Goal: Transaction & Acquisition: Purchase product/service

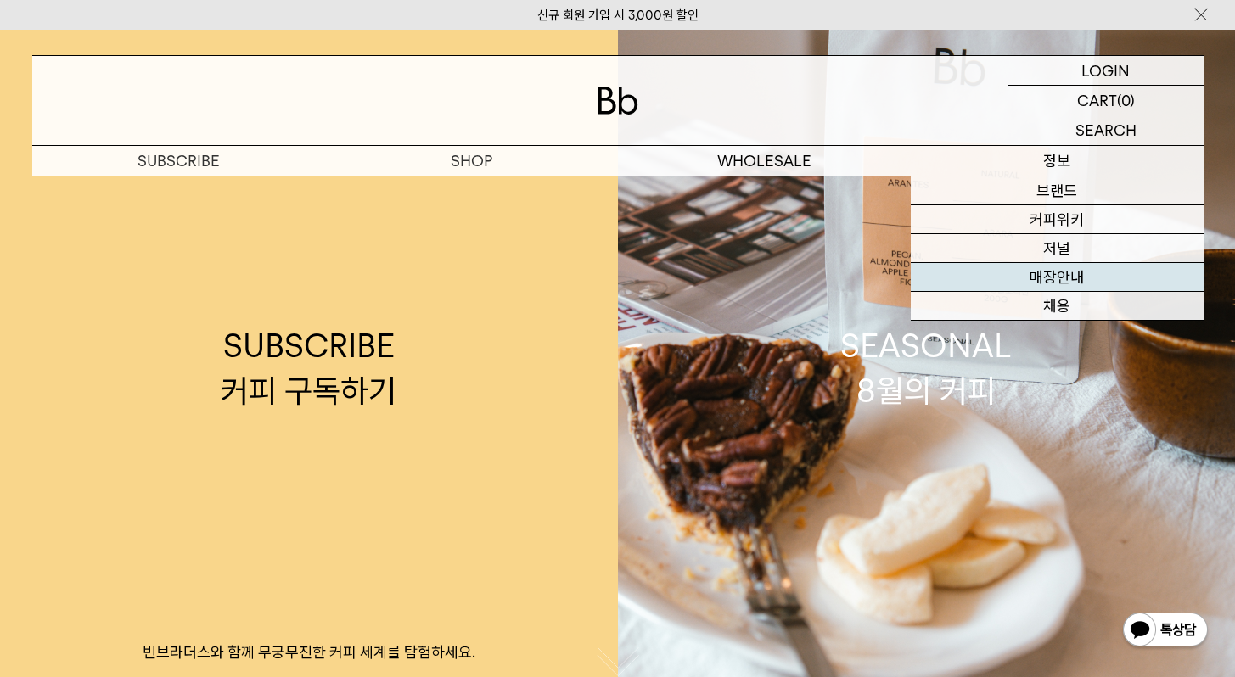
click at [1071, 282] on link "매장안내" at bounding box center [1057, 277] width 293 height 29
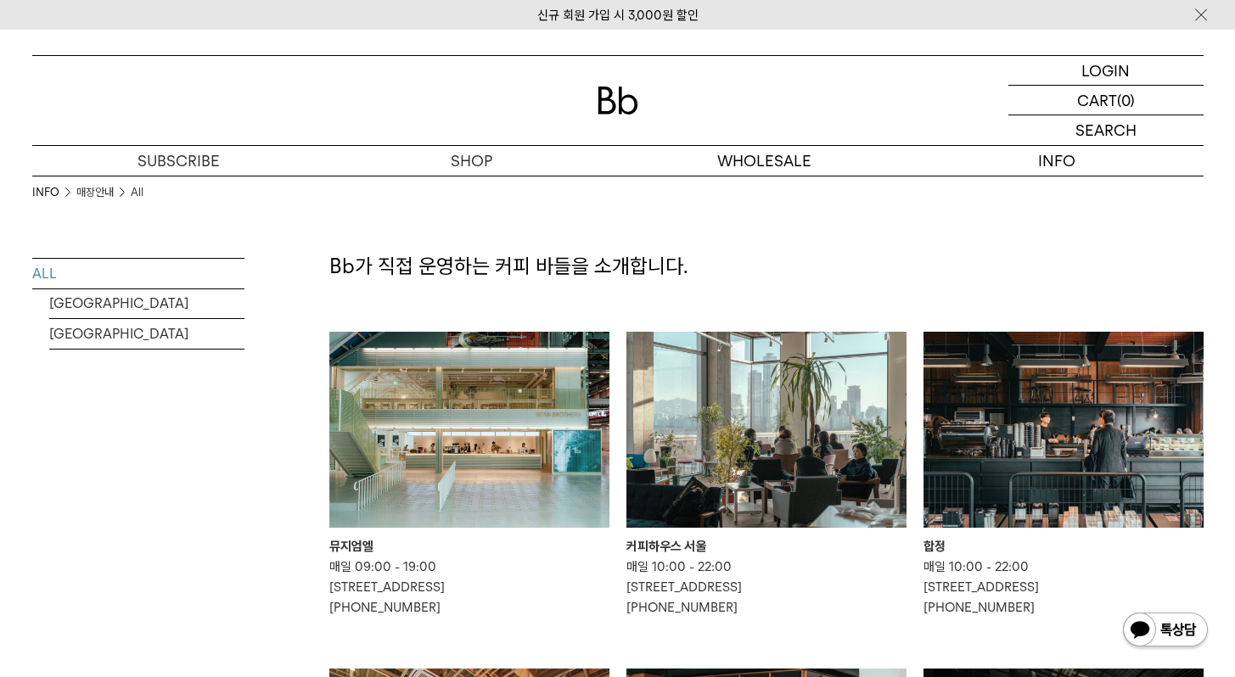
scroll to position [171, 0]
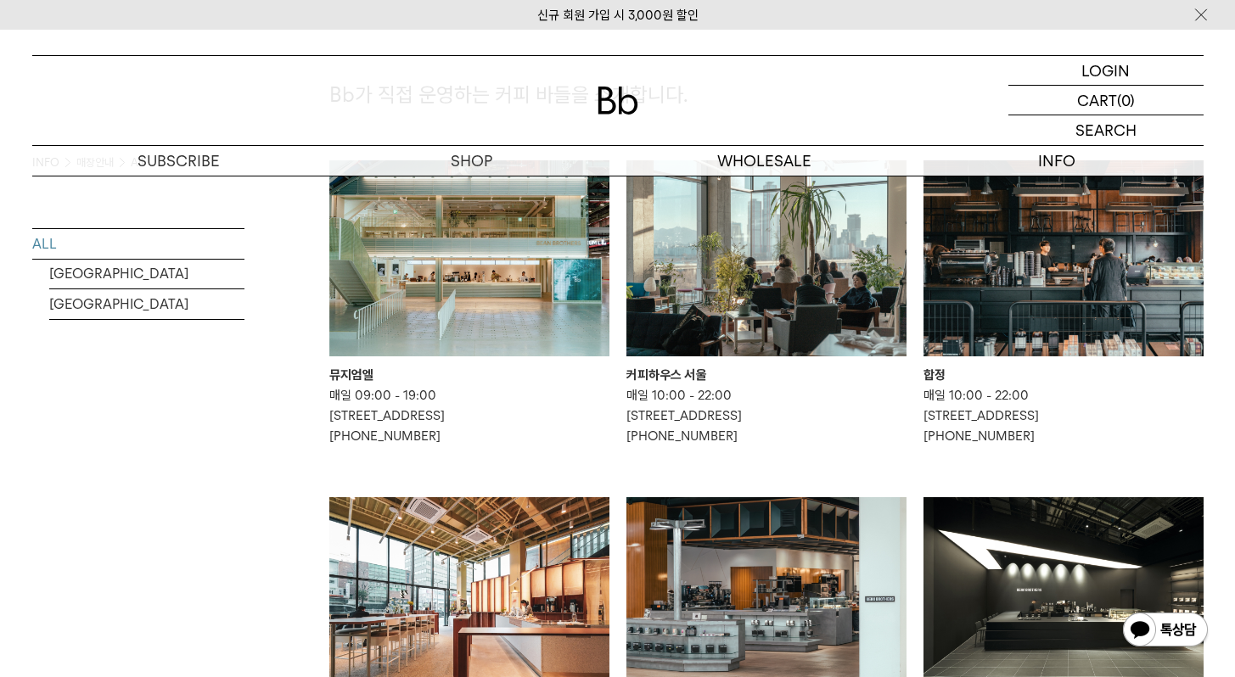
click at [817, 287] on img at bounding box center [766, 258] width 280 height 196
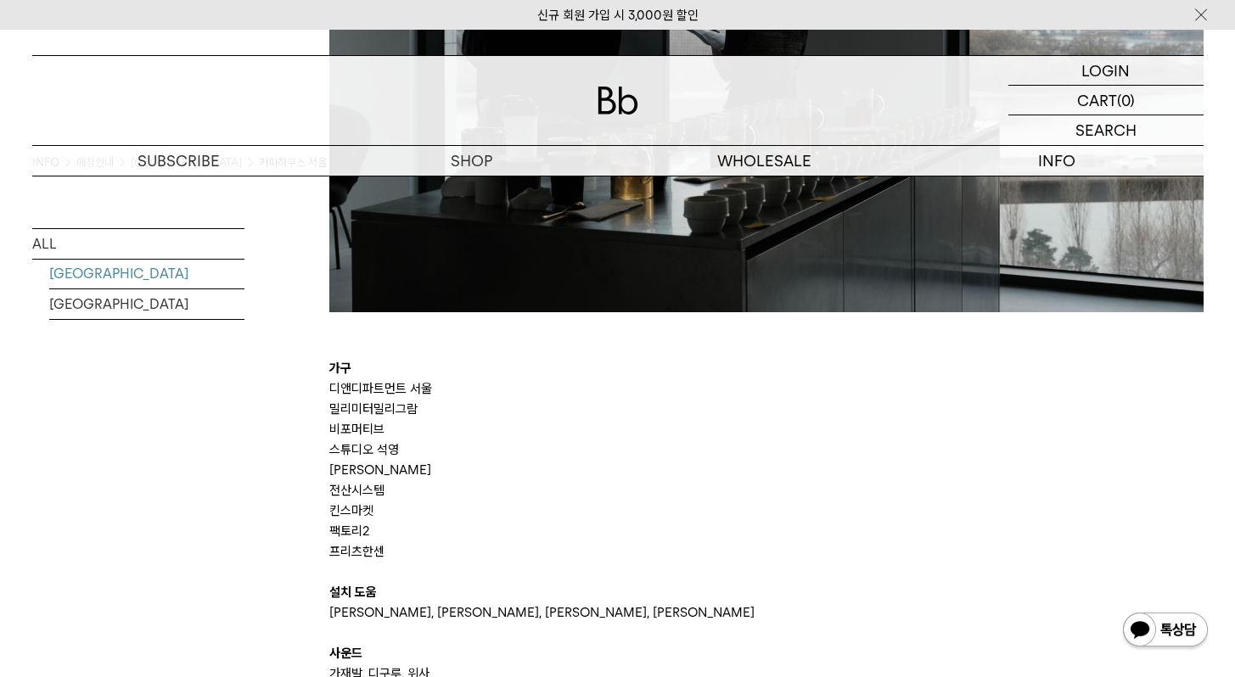
scroll to position [3730, 0]
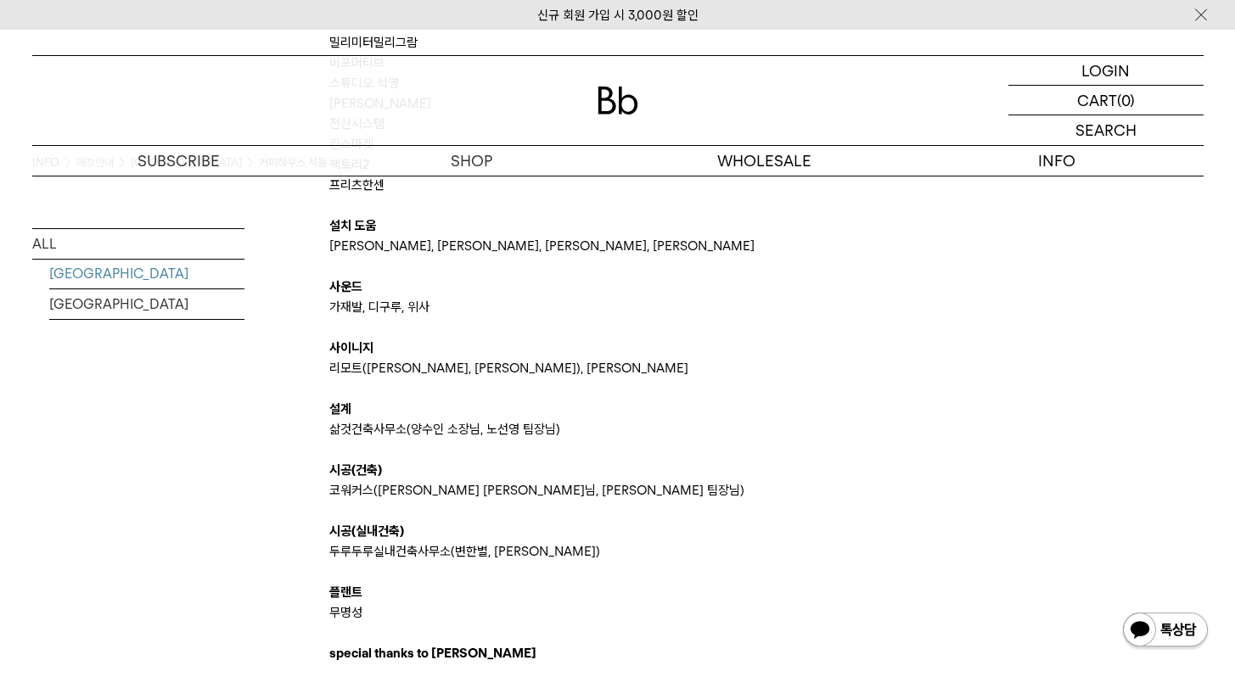
click at [680, 421] on p "삶것건축사무소(양수인 소장님, 노선영 팀장님)" at bounding box center [766, 429] width 874 height 20
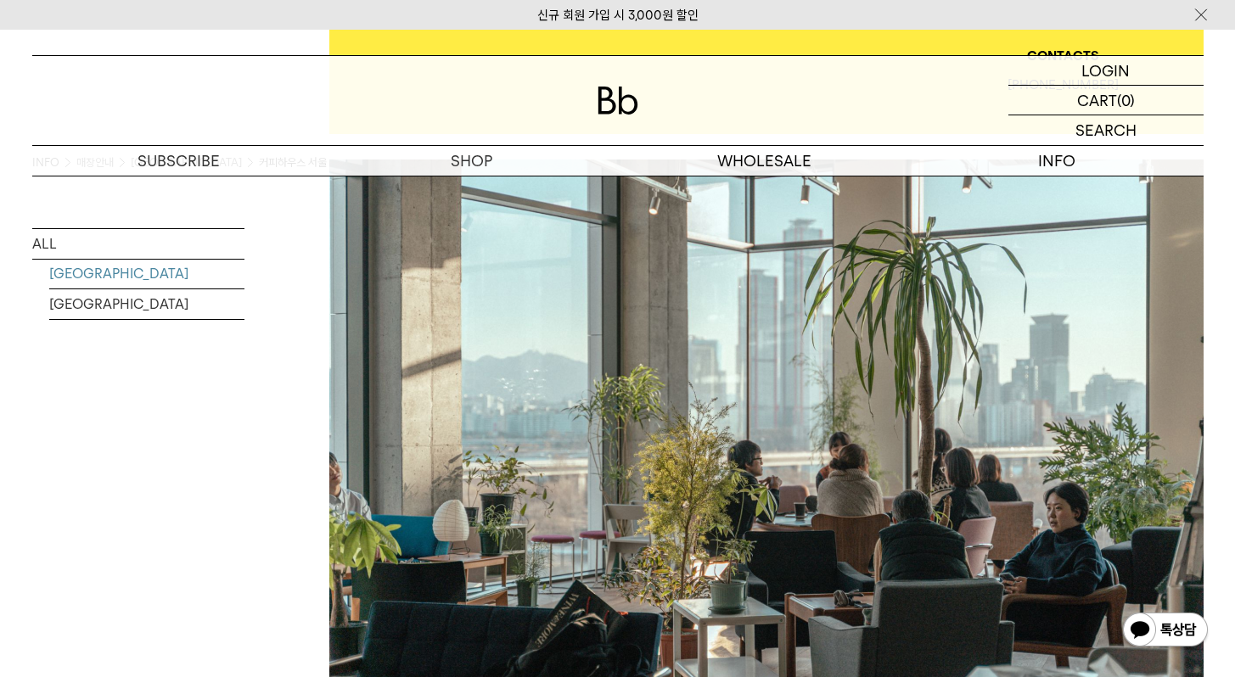
scroll to position [665, 0]
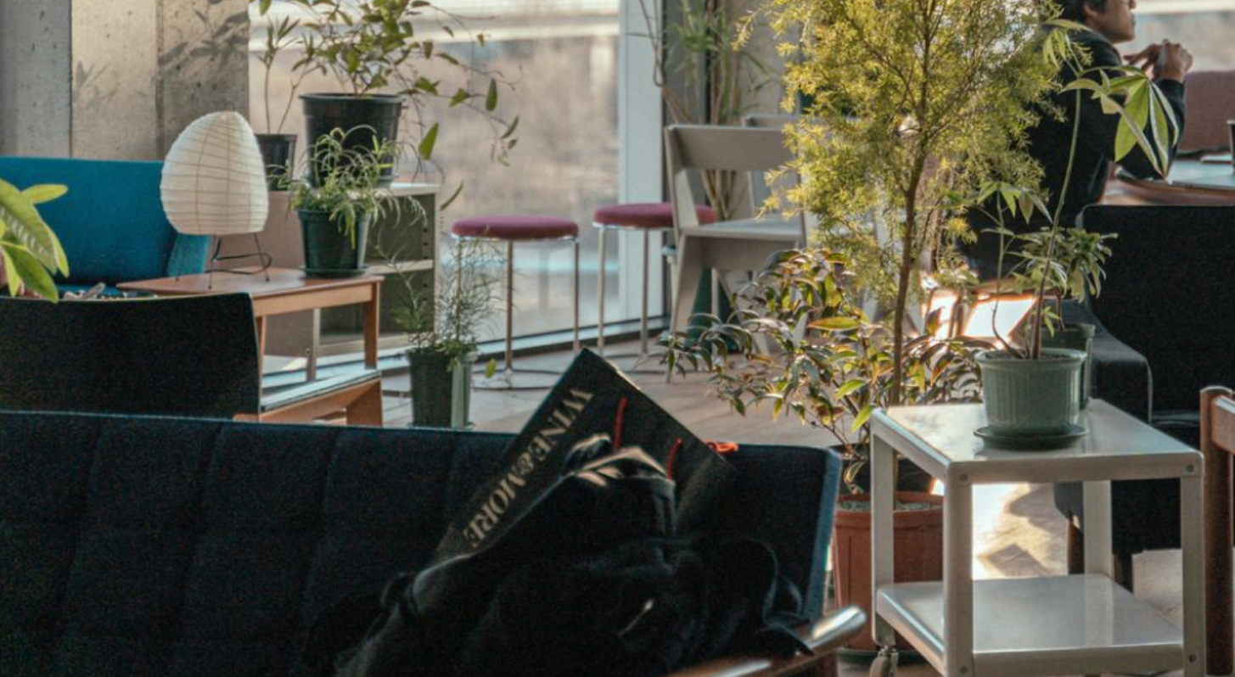
click at [571, 481] on img at bounding box center [766, 297] width 874 height 562
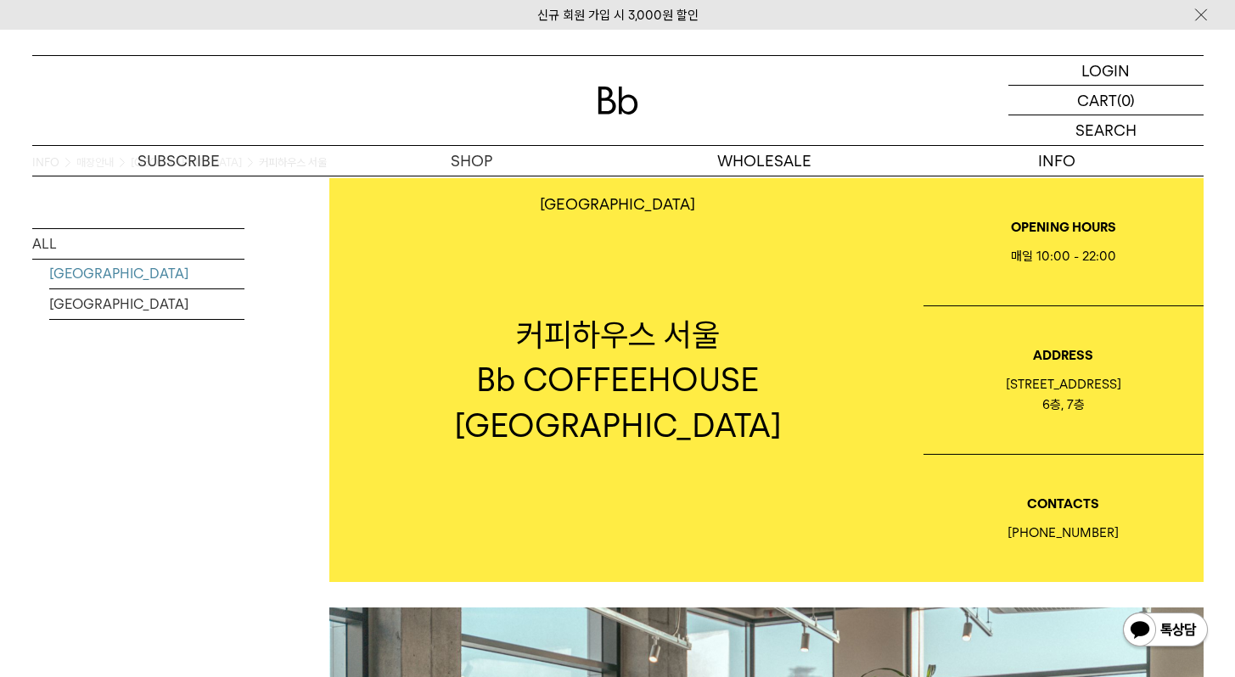
scroll to position [0, 0]
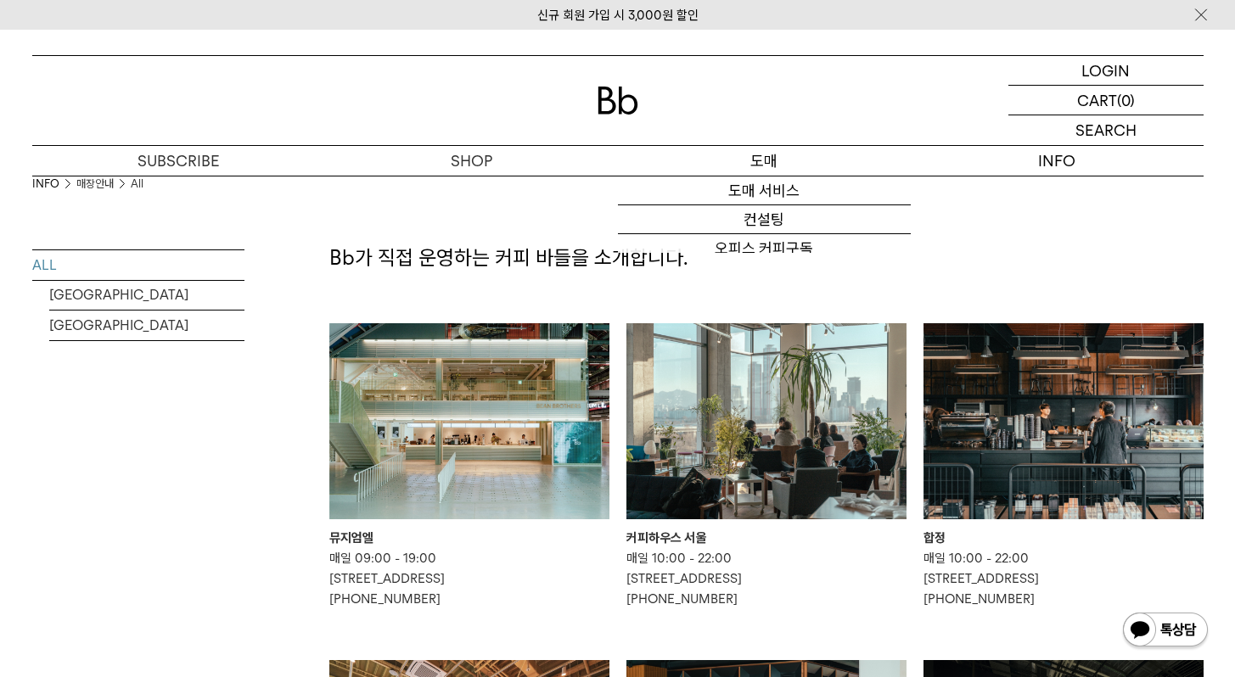
scroll to position [345, 0]
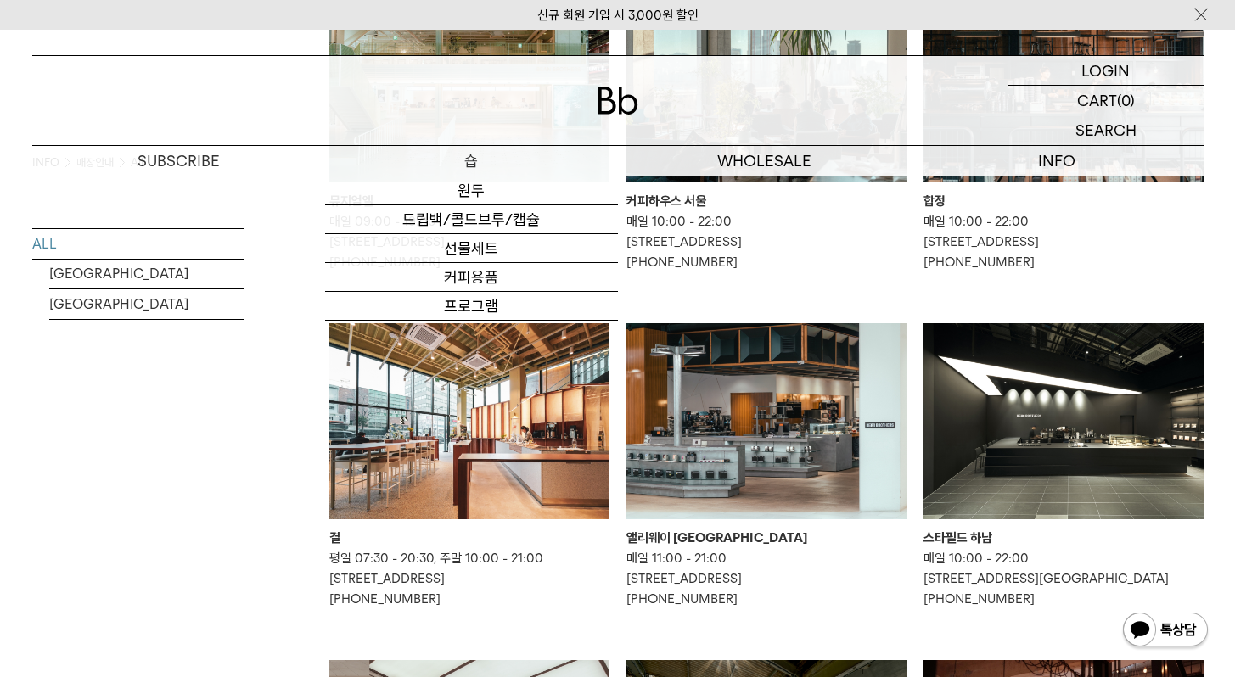
click at [466, 150] on p "숍" at bounding box center [471, 161] width 293 height 30
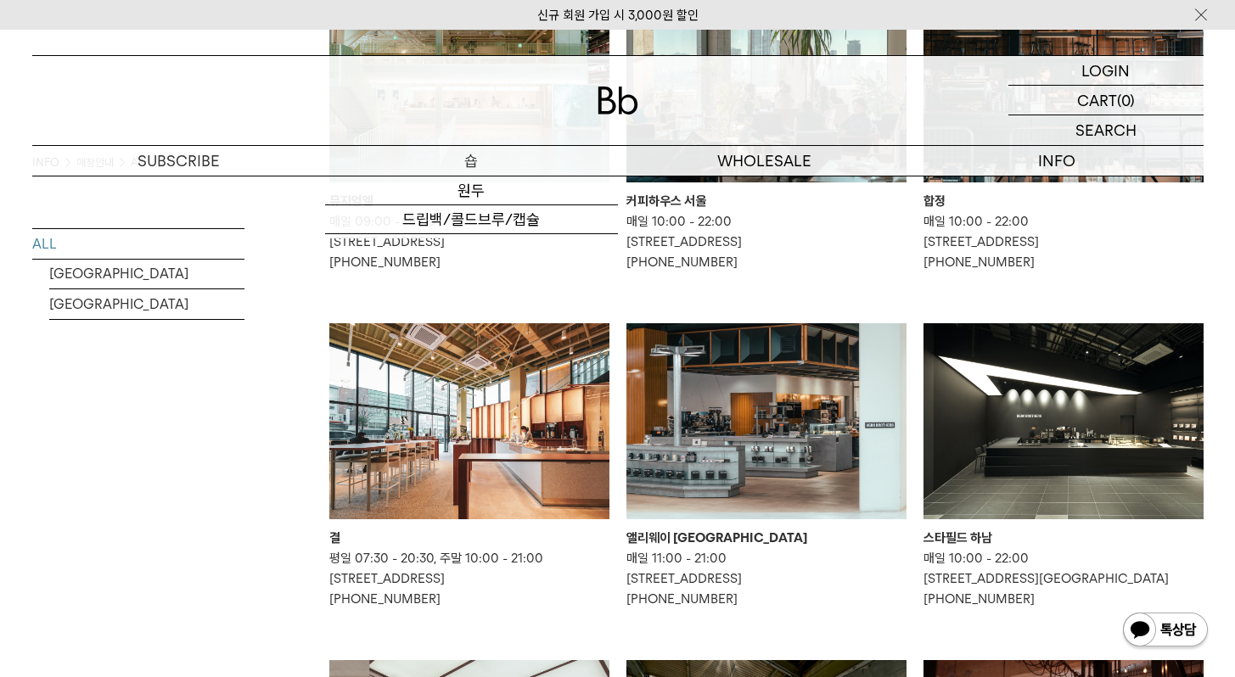
click at [574, 112] on div at bounding box center [617, 100] width 1171 height 89
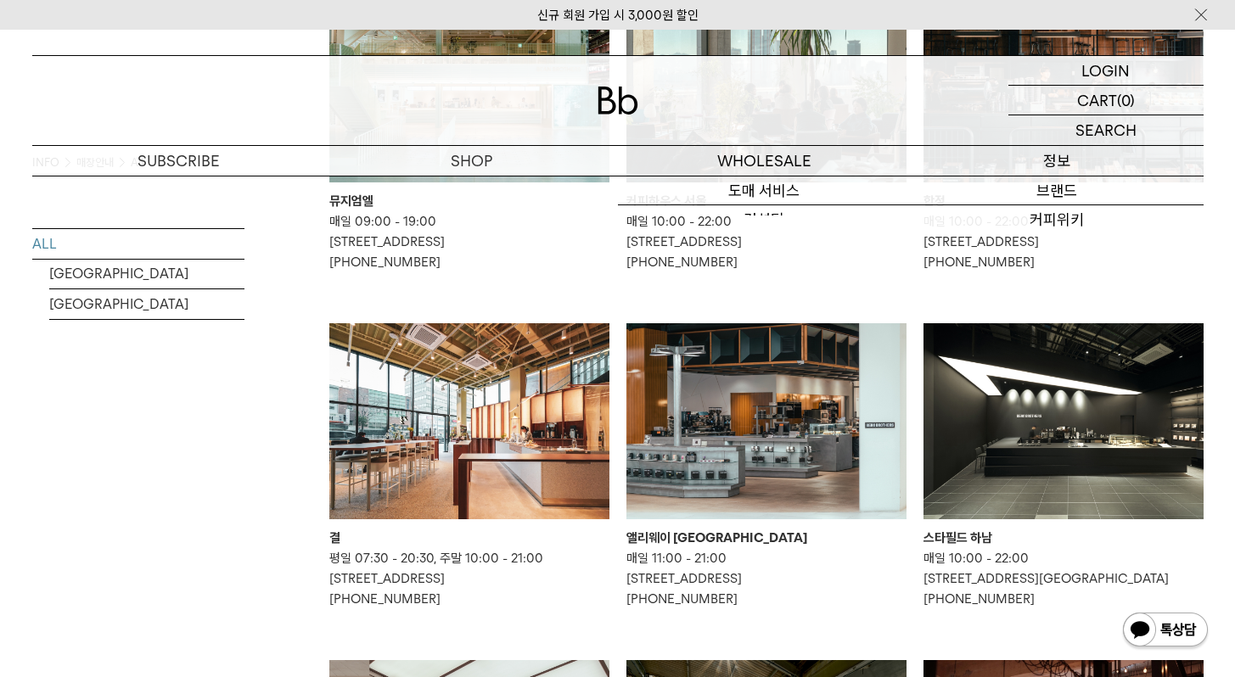
click at [1038, 153] on p "정보" at bounding box center [1057, 161] width 293 height 30
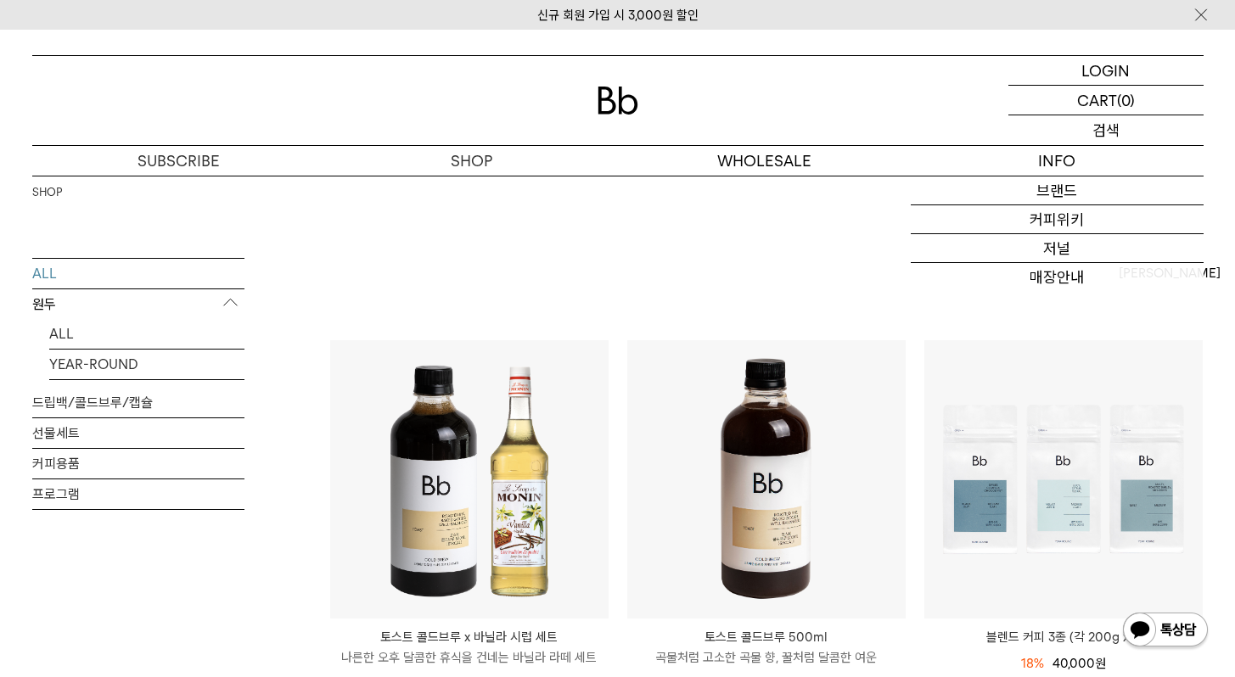
click at [1093, 128] on p "검색" at bounding box center [1105, 130] width 27 height 30
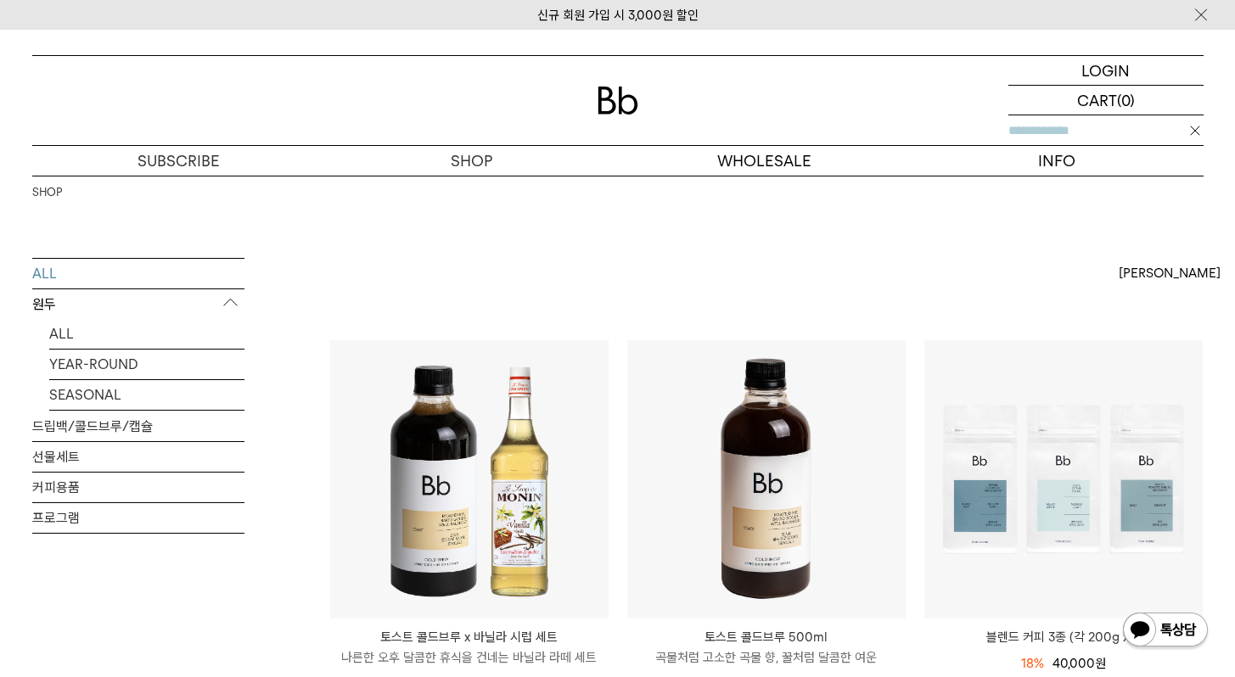
click at [1083, 138] on input "text" at bounding box center [1105, 130] width 195 height 30
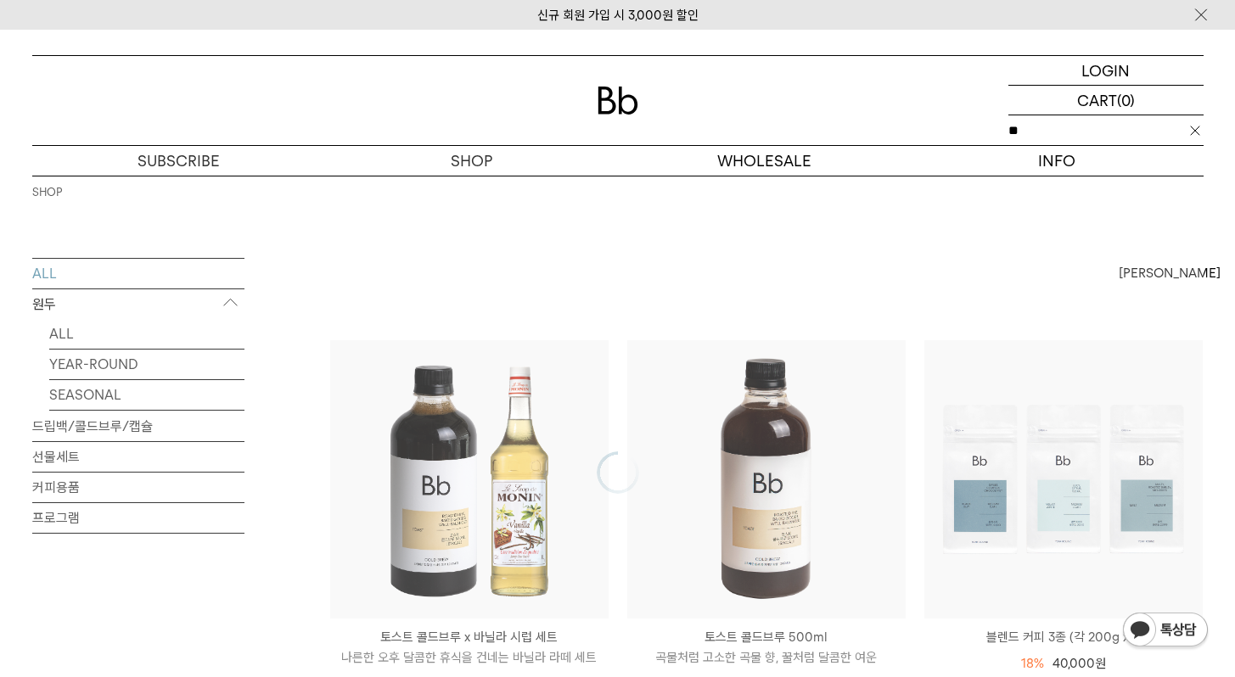
type input "*"
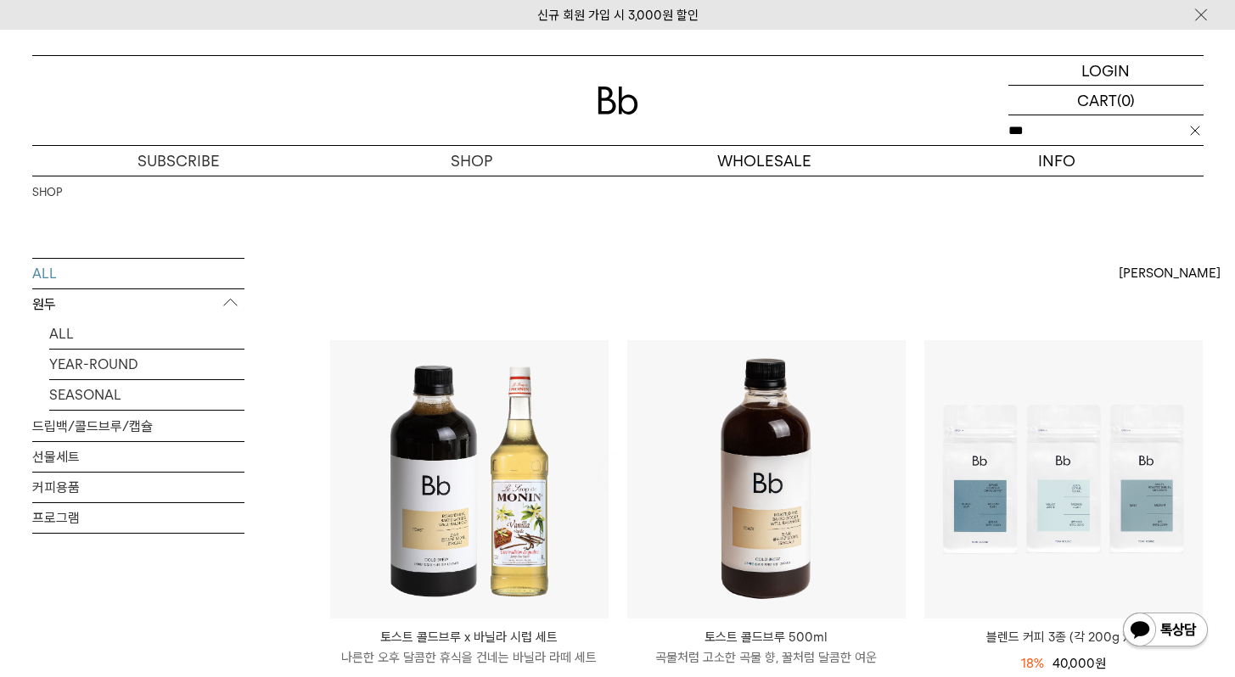
type input "***"
click input "**" at bounding box center [0, 0] width 0 height 0
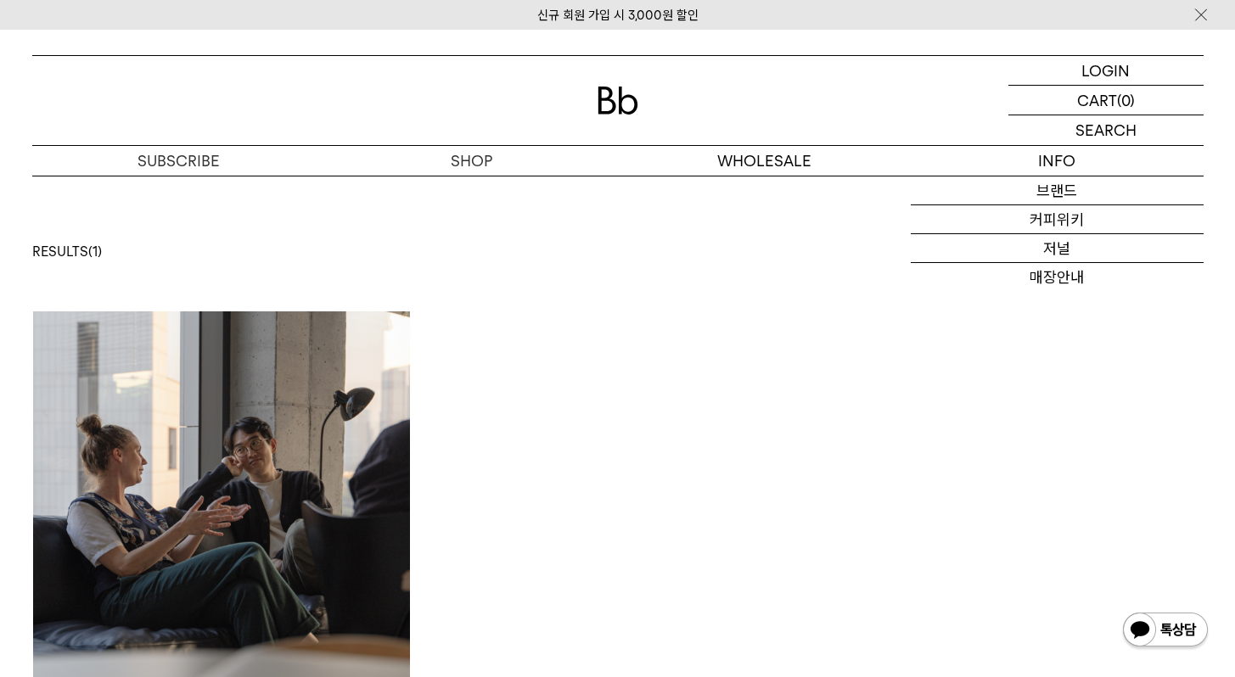
click at [121, 496] on img at bounding box center [222, 500] width 378 height 378
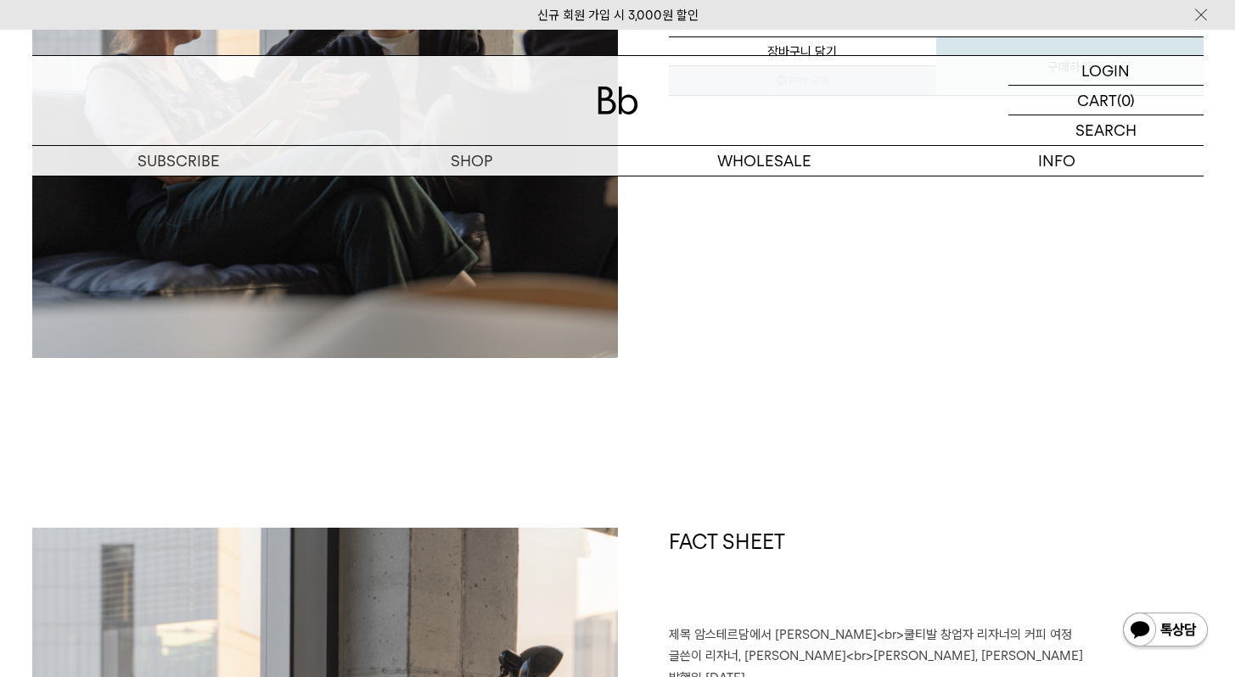
scroll to position [541, 0]
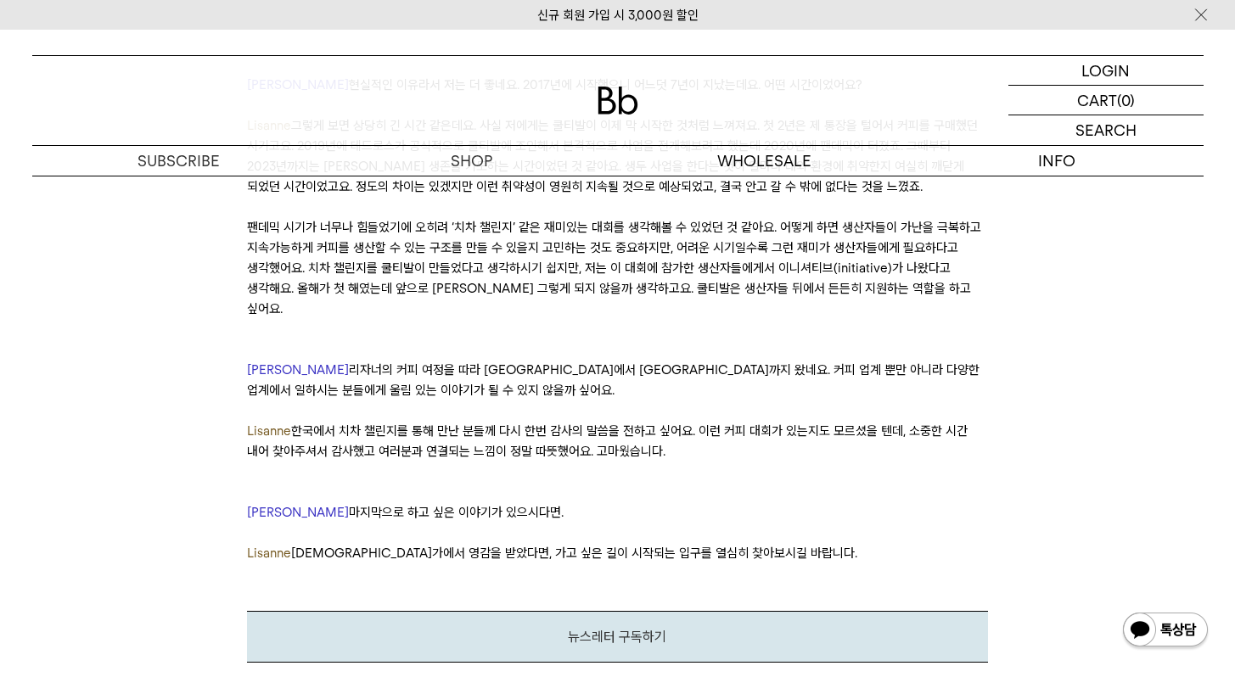
scroll to position [4949, 0]
